Goal: Task Accomplishment & Management: Complete application form

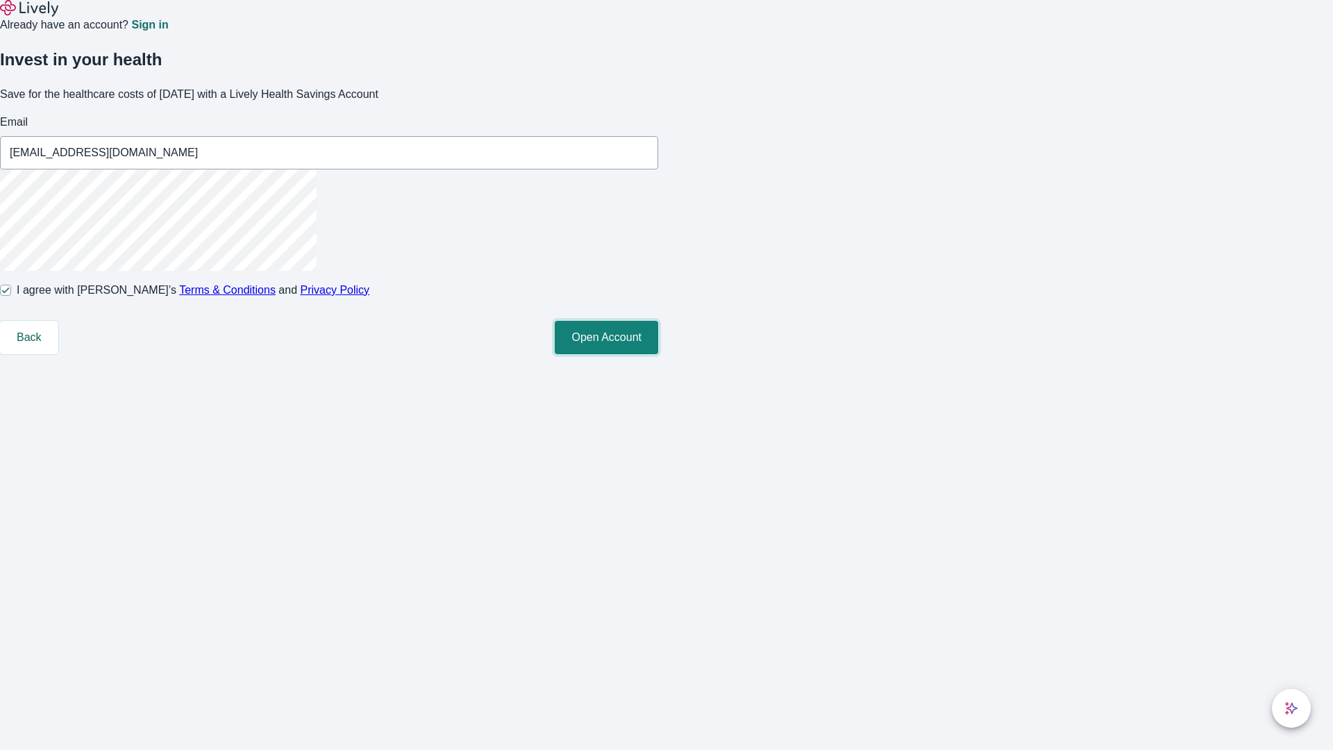
click at [658, 354] on button "Open Account" at bounding box center [606, 337] width 103 height 33
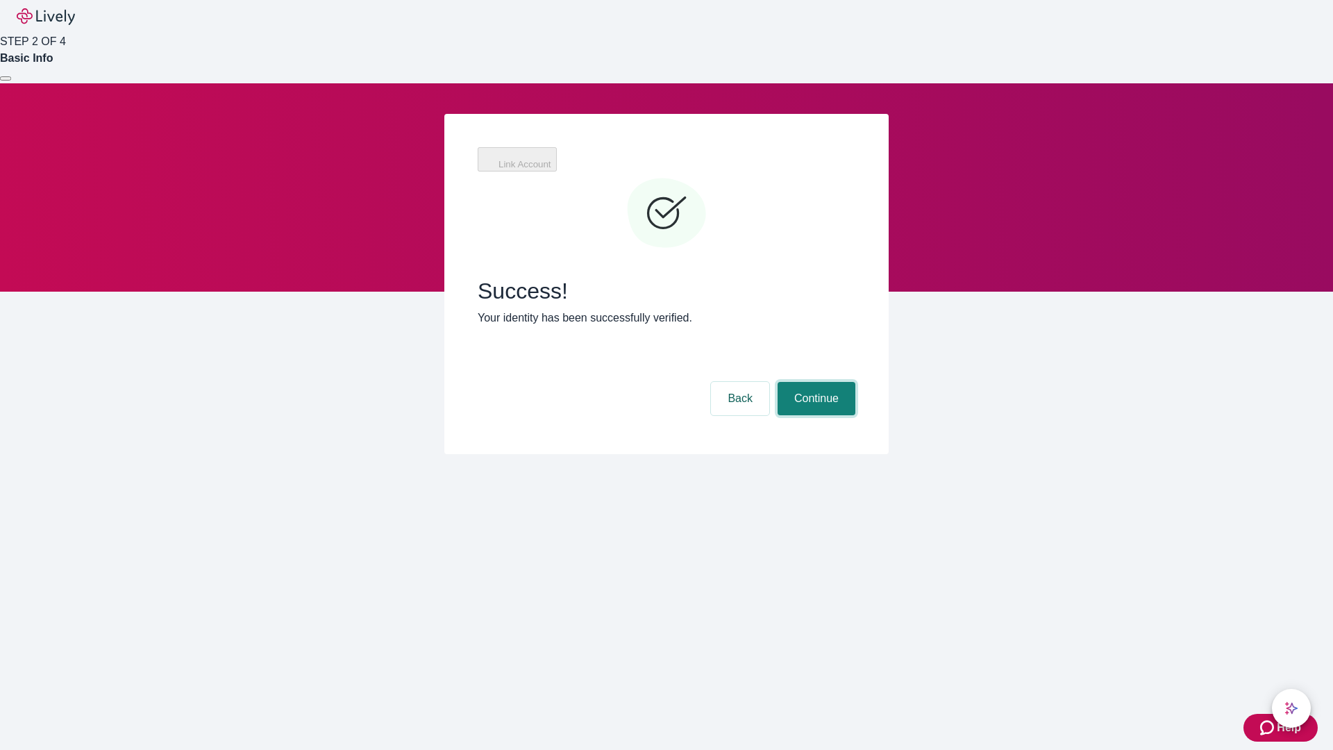
click at [814, 382] on button "Continue" at bounding box center [816, 398] width 78 height 33
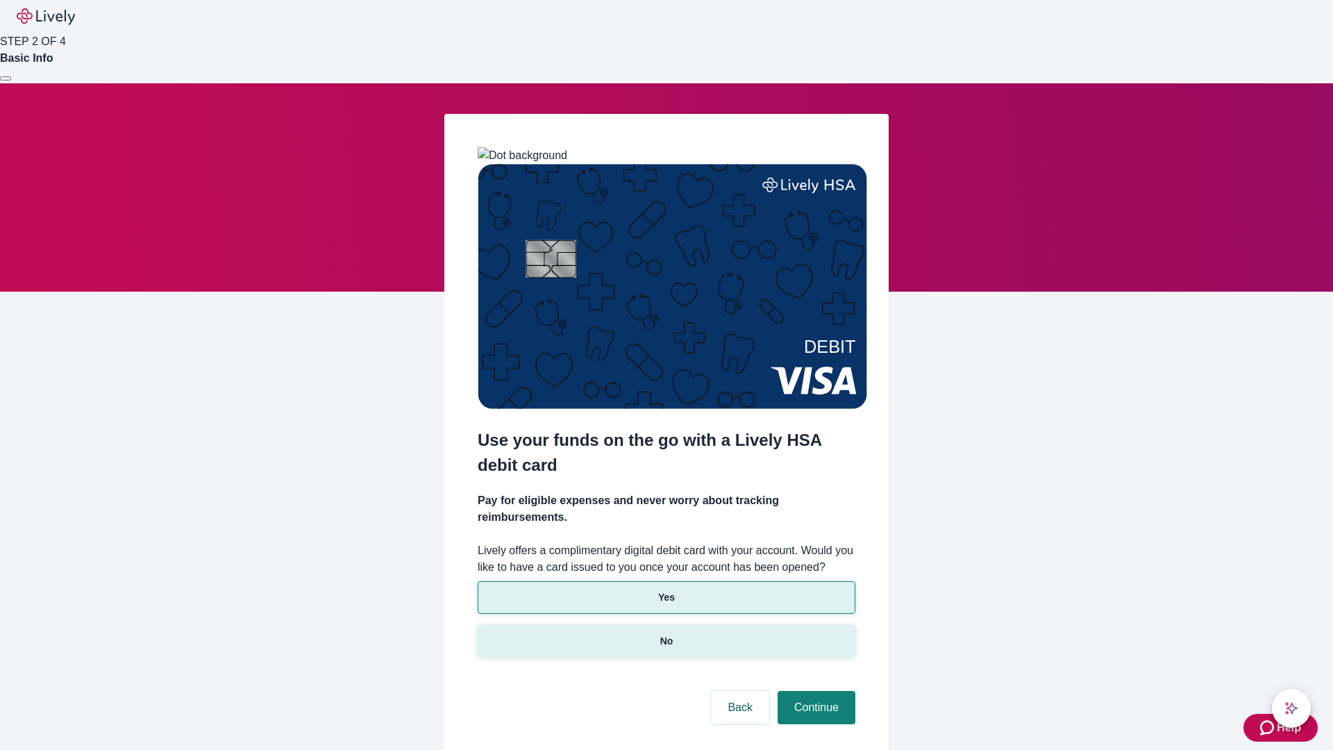
click at [666, 634] on p "No" at bounding box center [666, 641] width 13 height 15
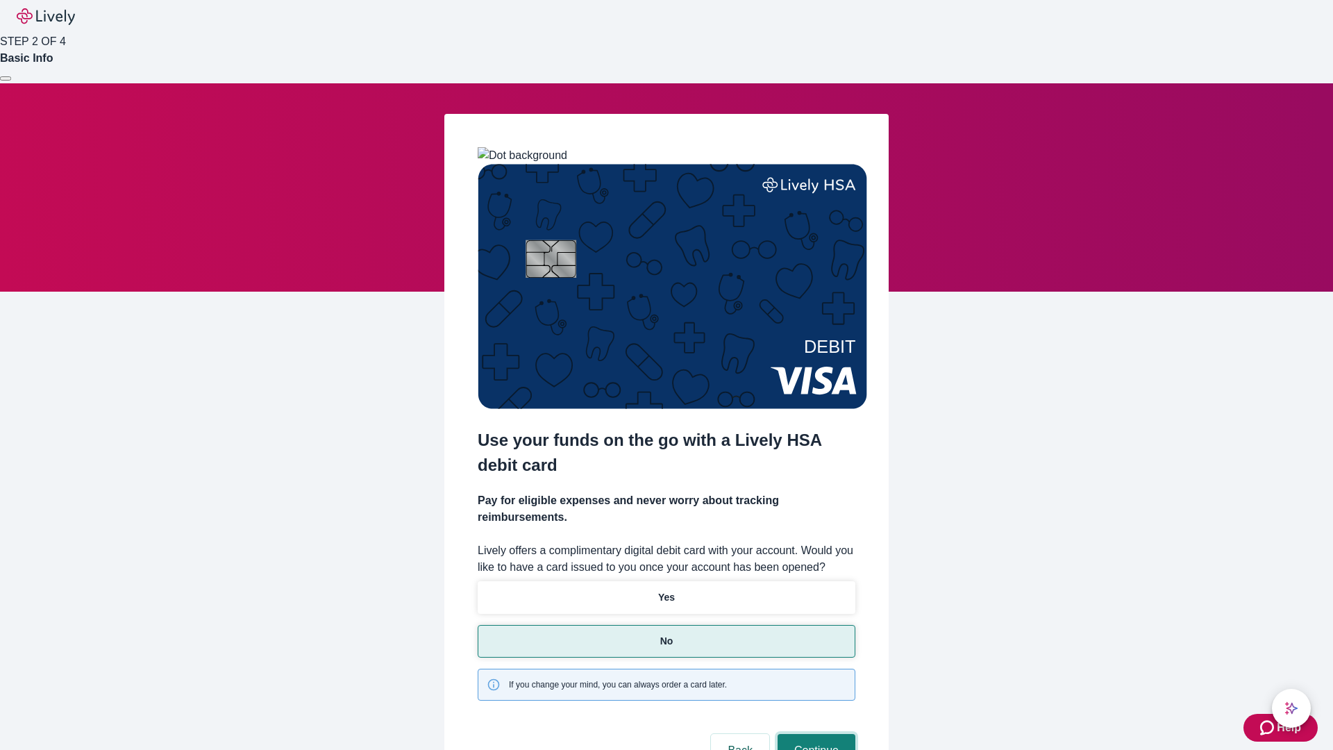
click at [814, 734] on button "Continue" at bounding box center [816, 750] width 78 height 33
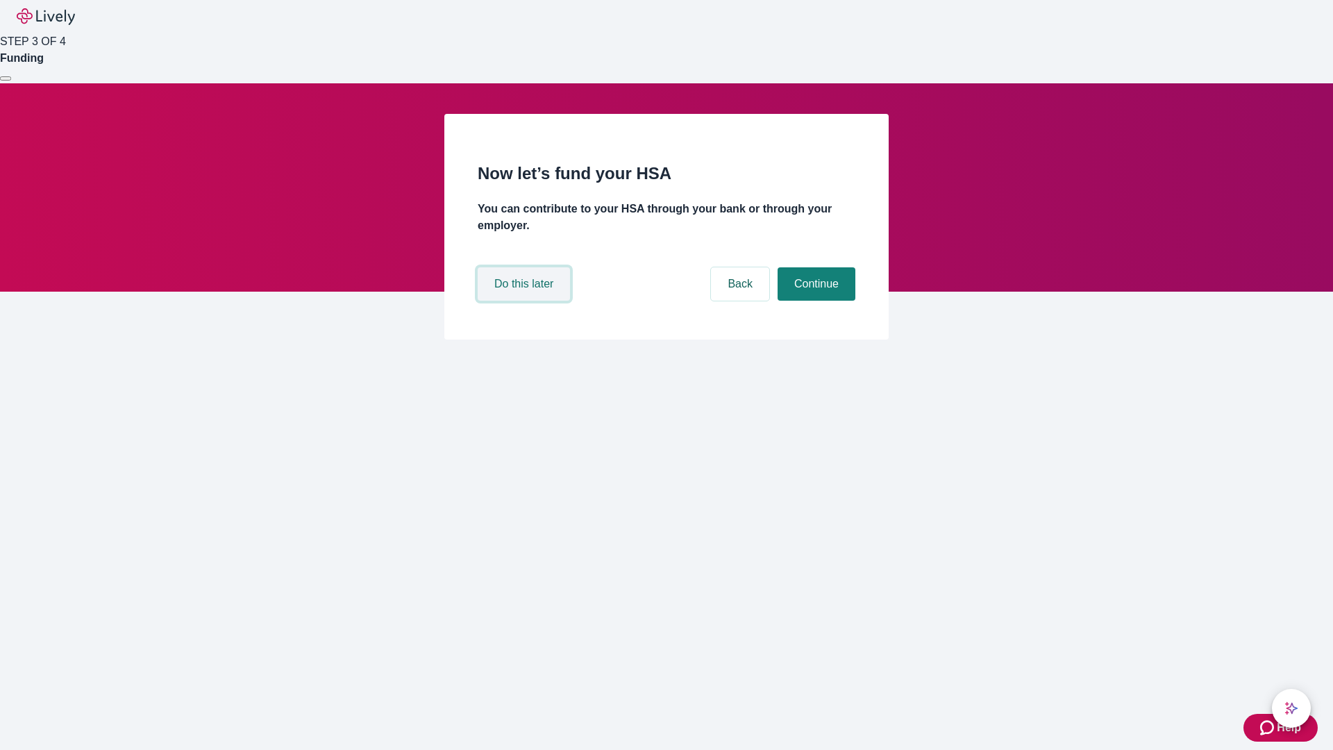
click at [525, 301] on button "Do this later" at bounding box center [524, 283] width 92 height 33
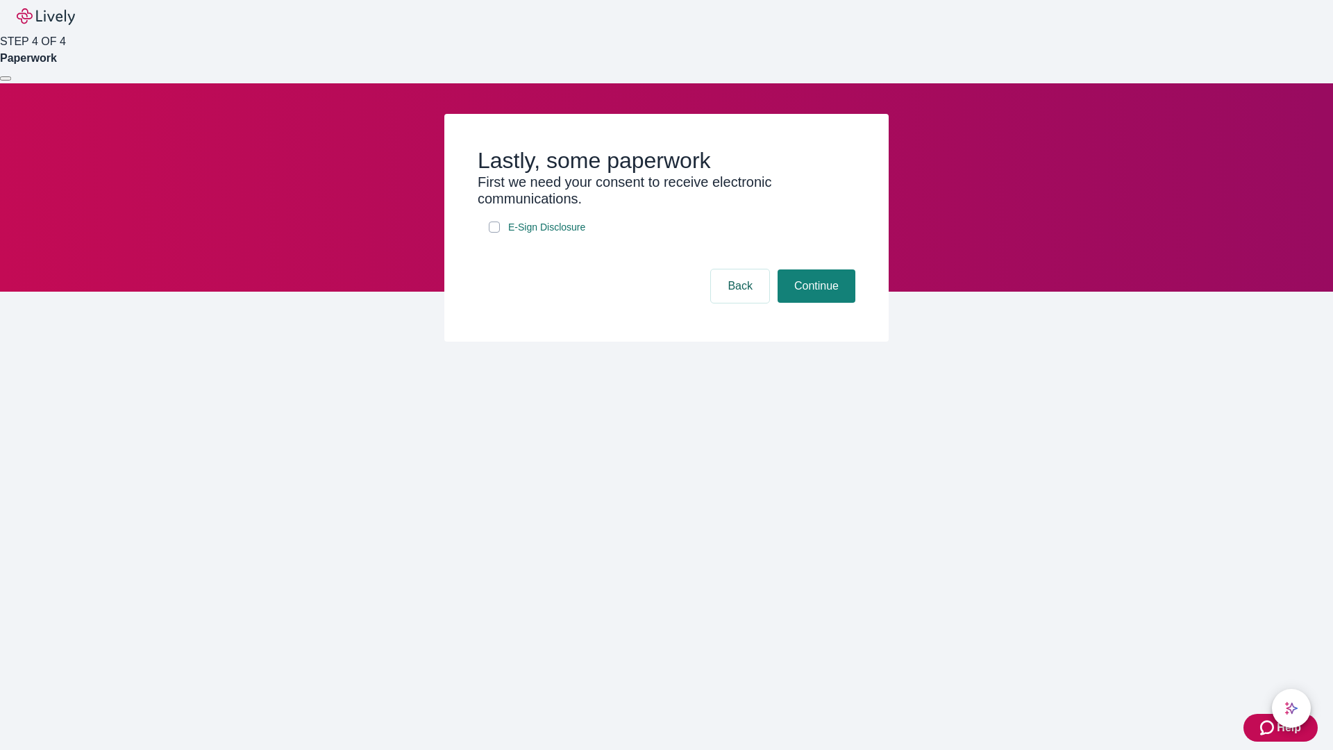
click at [494, 233] on input "E-Sign Disclosure" at bounding box center [494, 226] width 11 height 11
checkbox input "true"
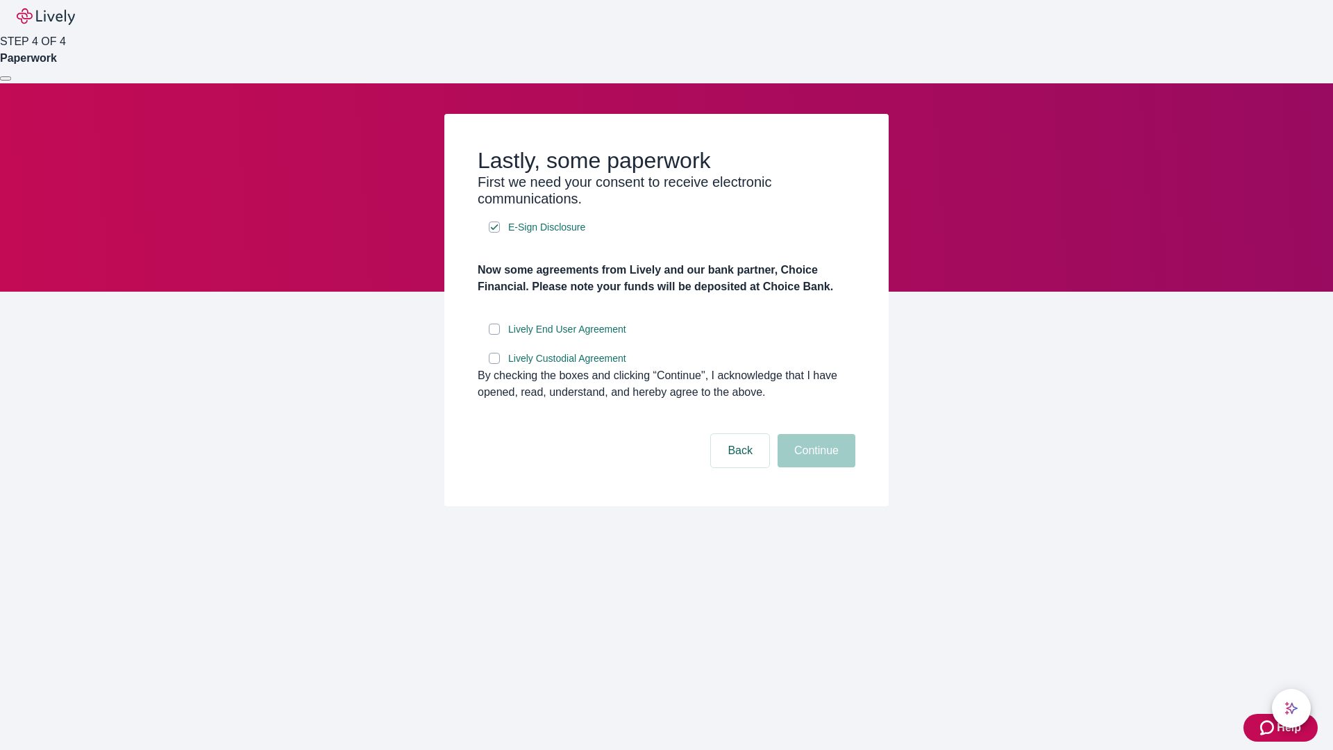
click at [494, 335] on input "Lively End User Agreement" at bounding box center [494, 328] width 11 height 11
checkbox input "true"
click at [494, 364] on input "Lively Custodial Agreement" at bounding box center [494, 358] width 11 height 11
checkbox input "true"
click at [814, 467] on button "Continue" at bounding box center [816, 450] width 78 height 33
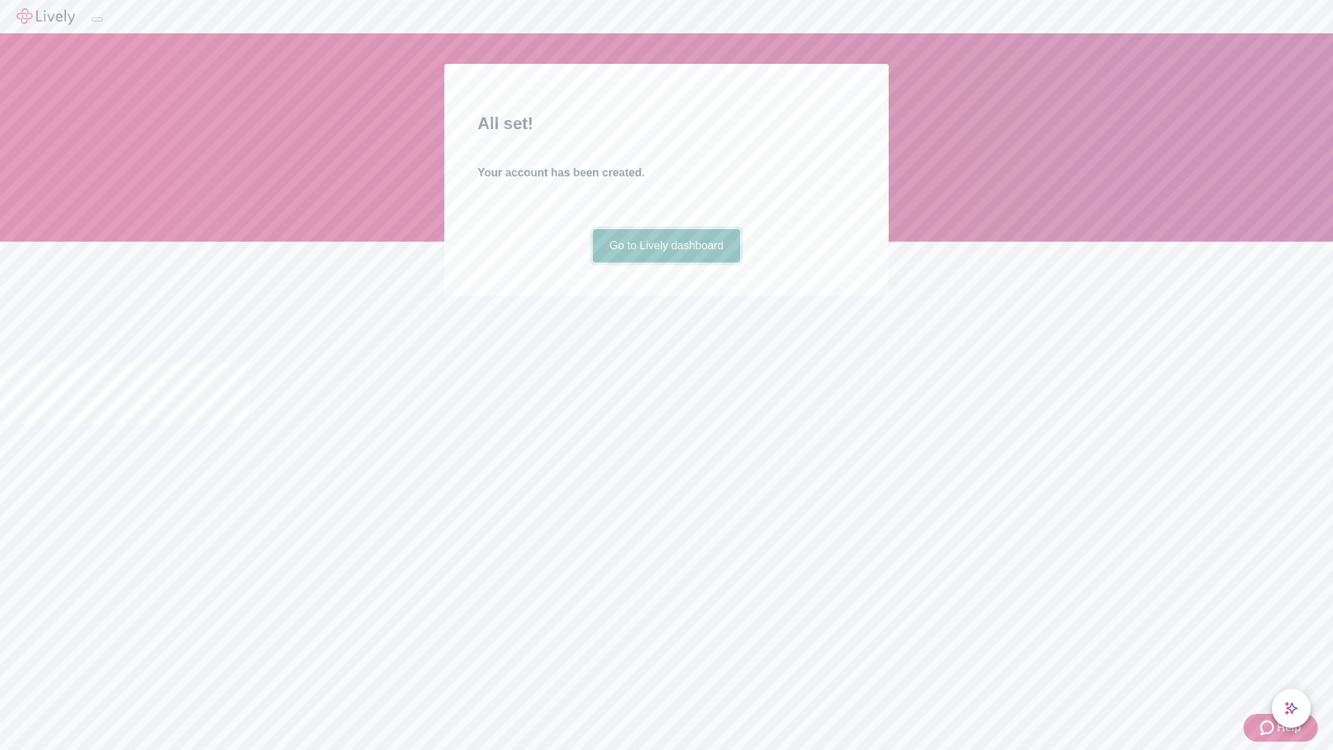
click at [666, 262] on link "Go to Lively dashboard" at bounding box center [667, 245] width 148 height 33
